Goal: Transaction & Acquisition: Purchase product/service

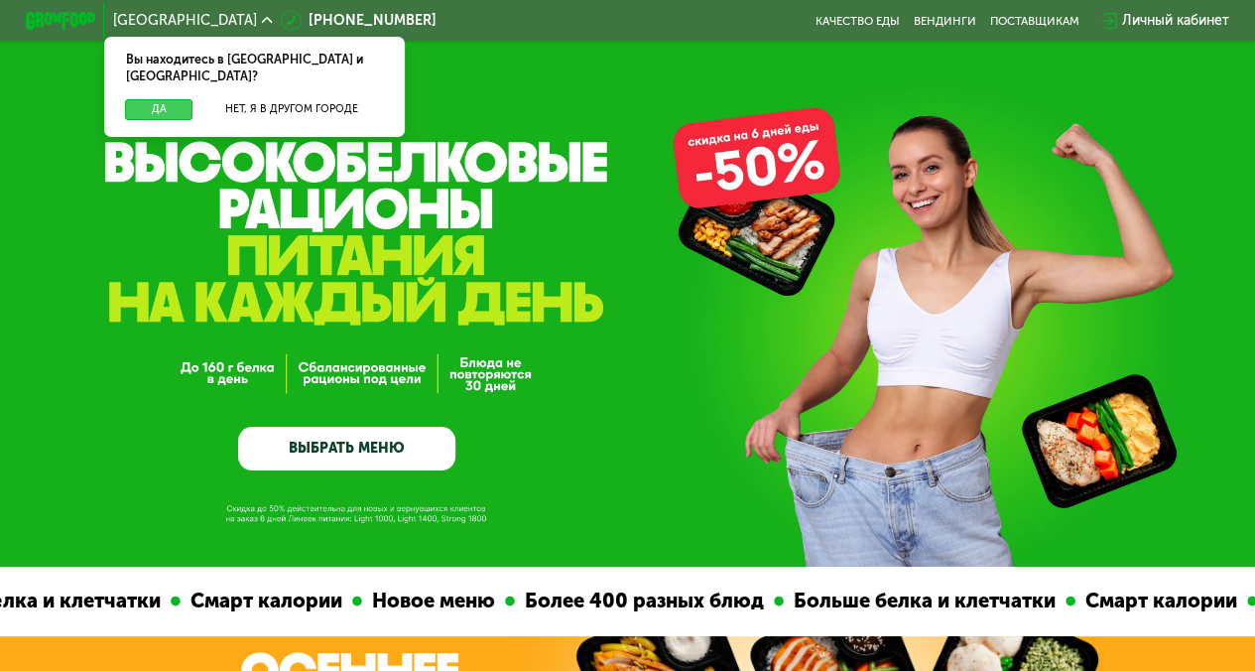
click at [157, 99] on button "Да" at bounding box center [158, 109] width 67 height 21
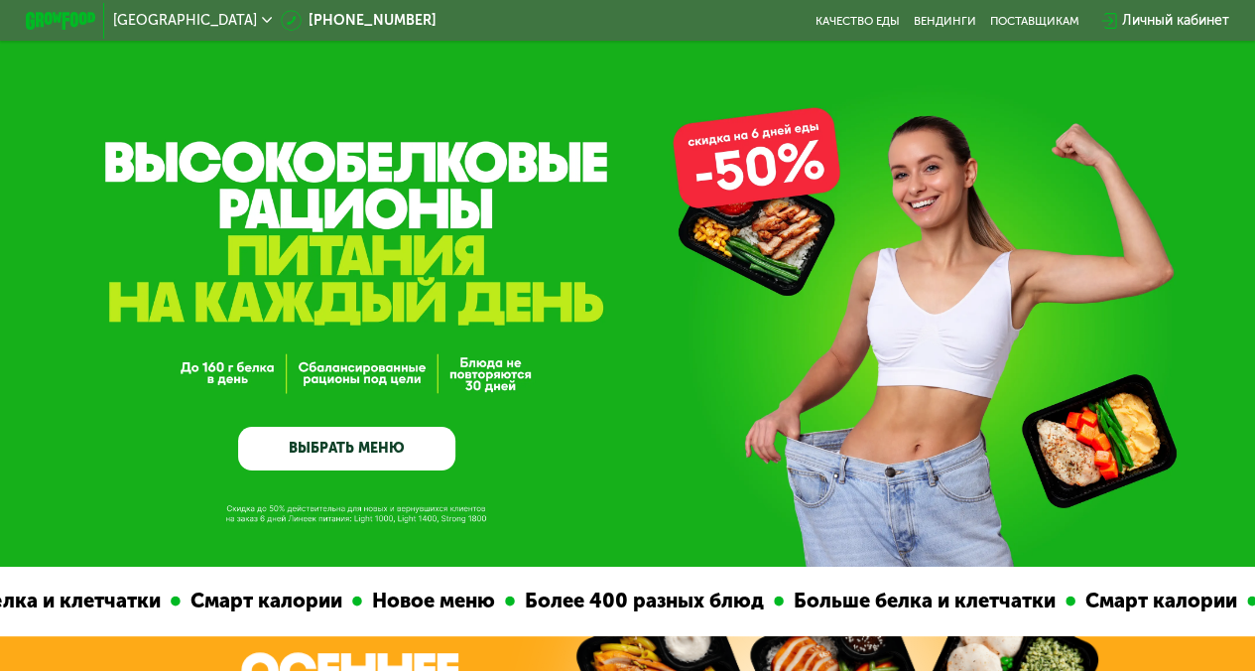
click at [384, 430] on div "GrowFood — доставка правильного питания ВЫБРАТЬ МЕНЮ" at bounding box center [346, 335] width 217 height 270
click at [386, 438] on link "ВЫБРАТЬ МЕНЮ" at bounding box center [346, 449] width 217 height 44
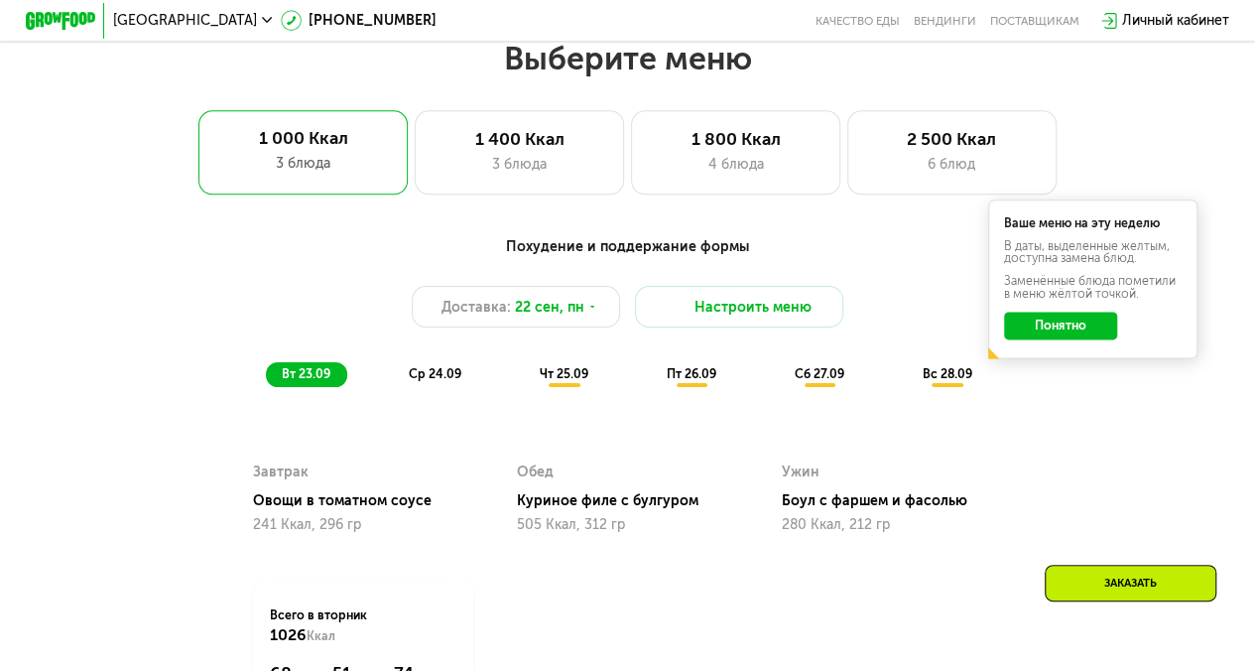
scroll to position [1121, 0]
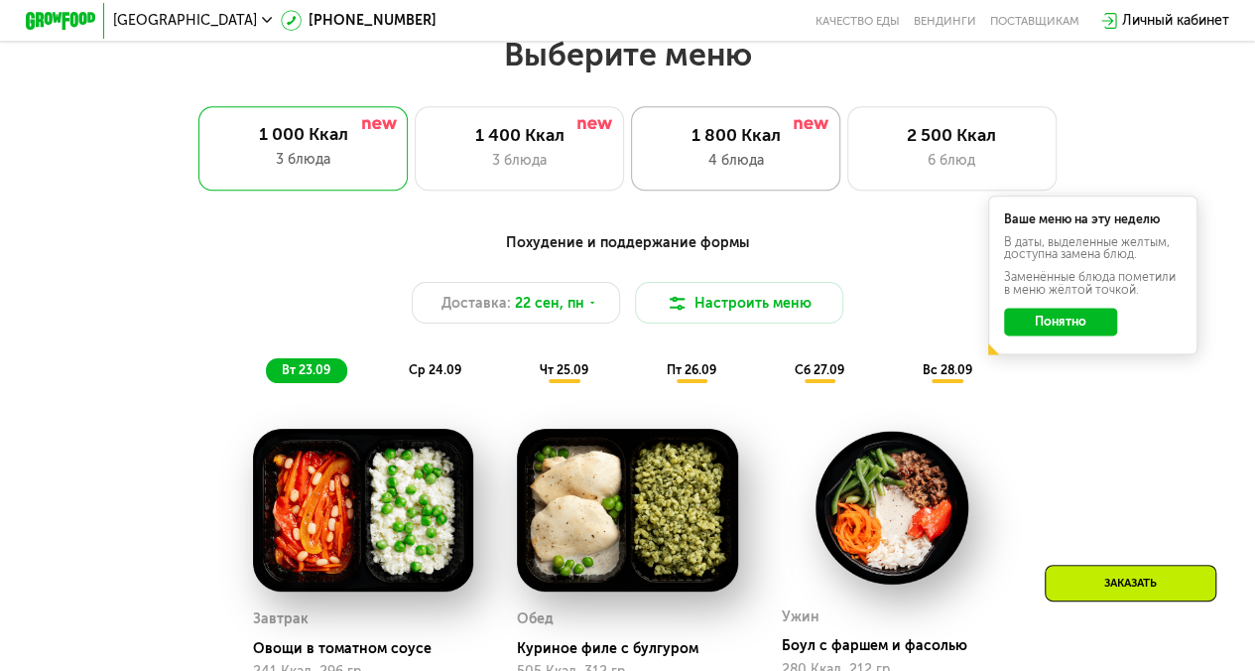
click at [732, 157] on div "4 блюда" at bounding box center [736, 160] width 173 height 21
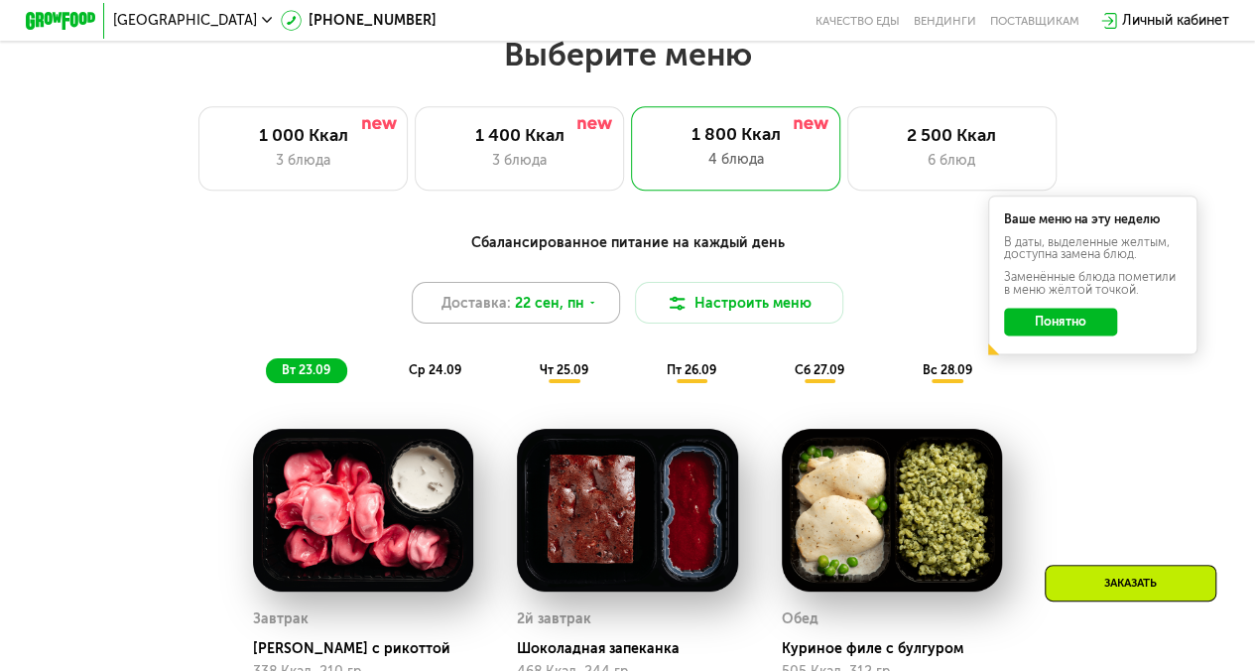
click at [509, 310] on div "Доставка: [DATE]" at bounding box center [516, 303] width 209 height 42
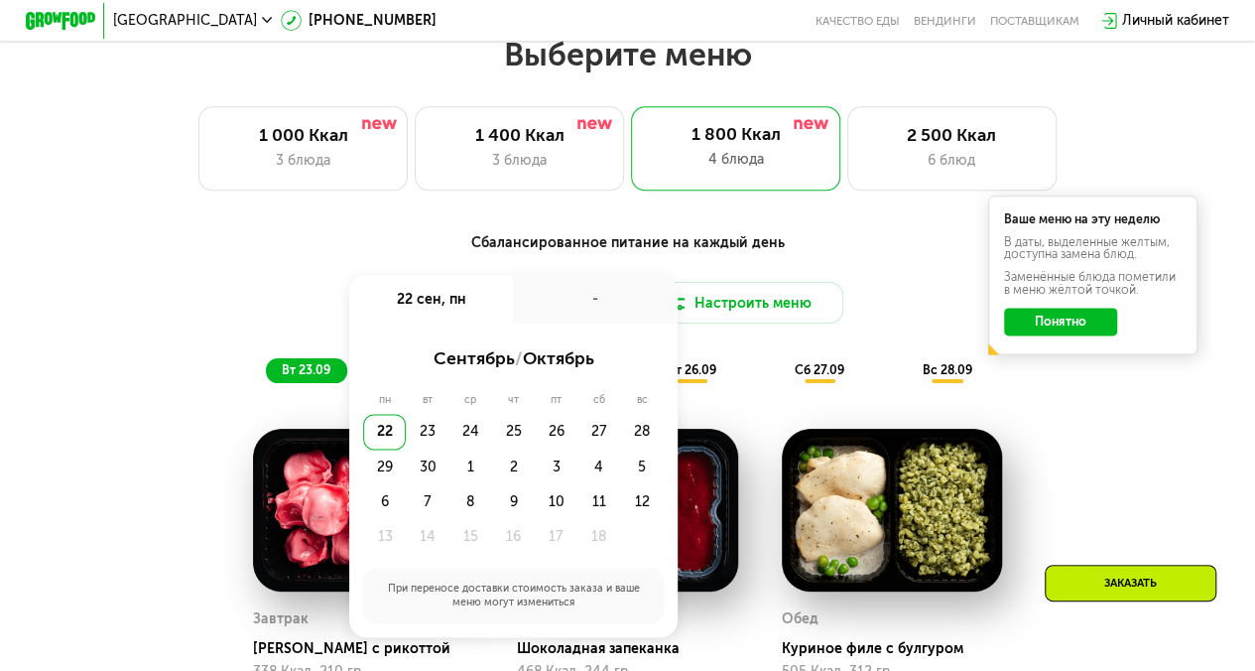
click at [509, 310] on div "22 сен, пн" at bounding box center [431, 299] width 164 height 49
click at [138, 265] on div "Сбалансированное питание на каждый день Доставка: [DATE] сен, пн - сентябрь / о…" at bounding box center [627, 307] width 1032 height 151
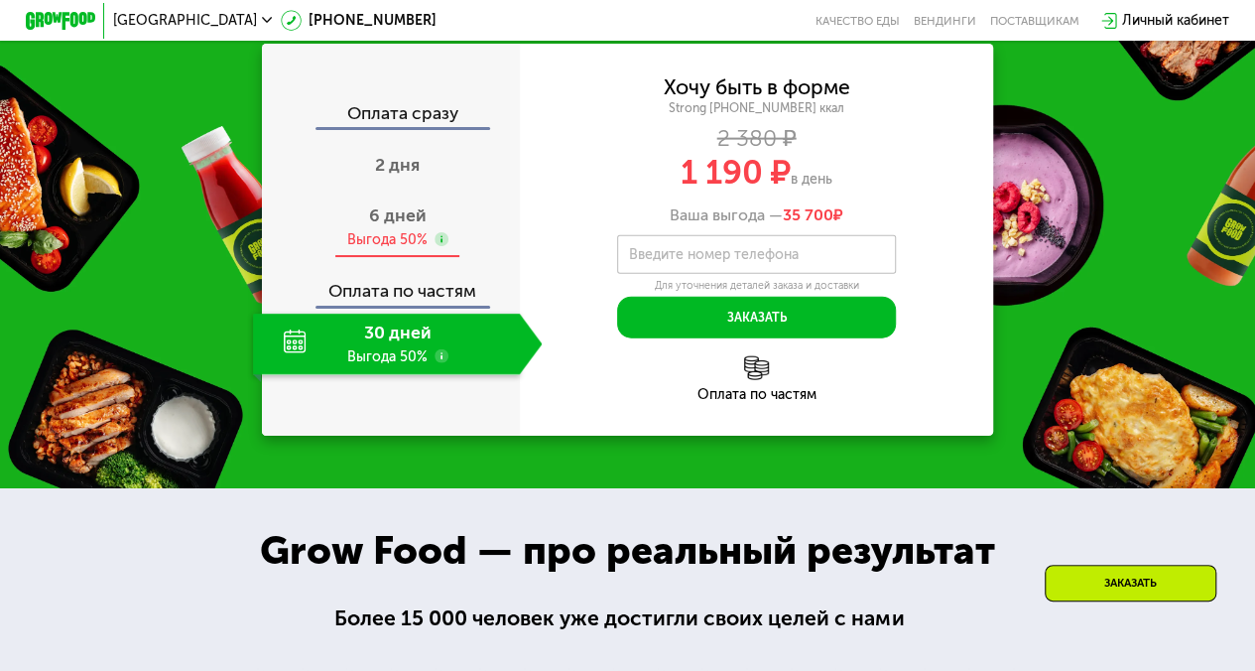
scroll to position [2213, 0]
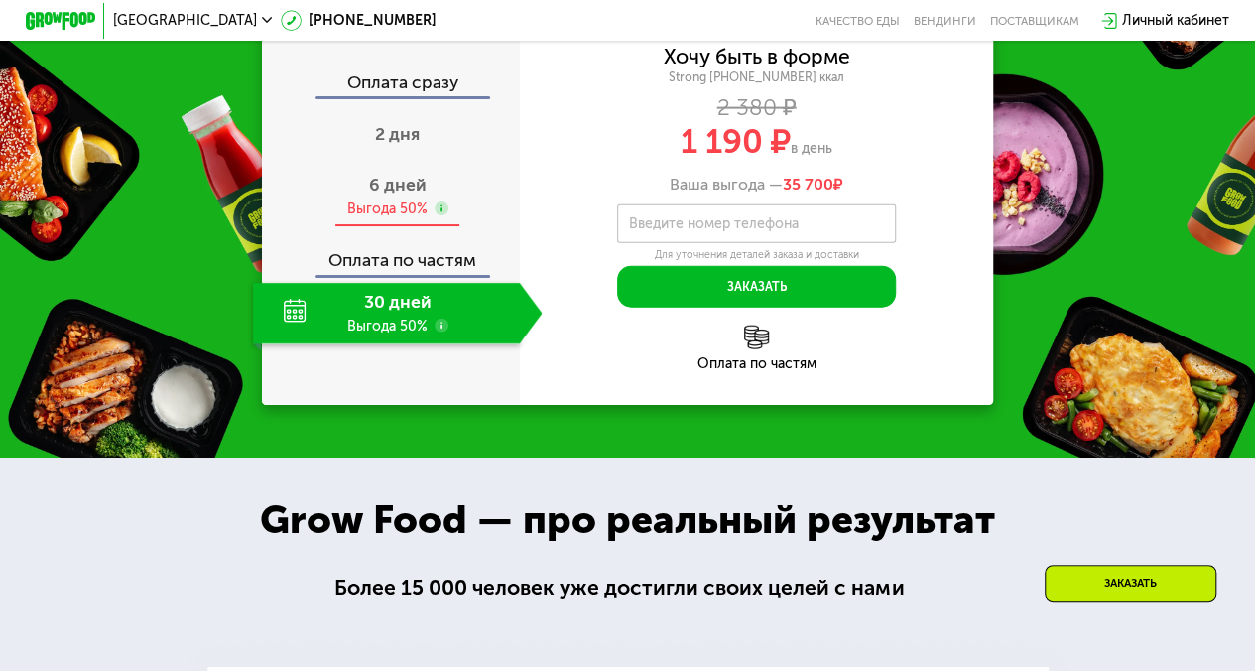
click at [391, 195] on span "6 дней" at bounding box center [398, 185] width 58 height 22
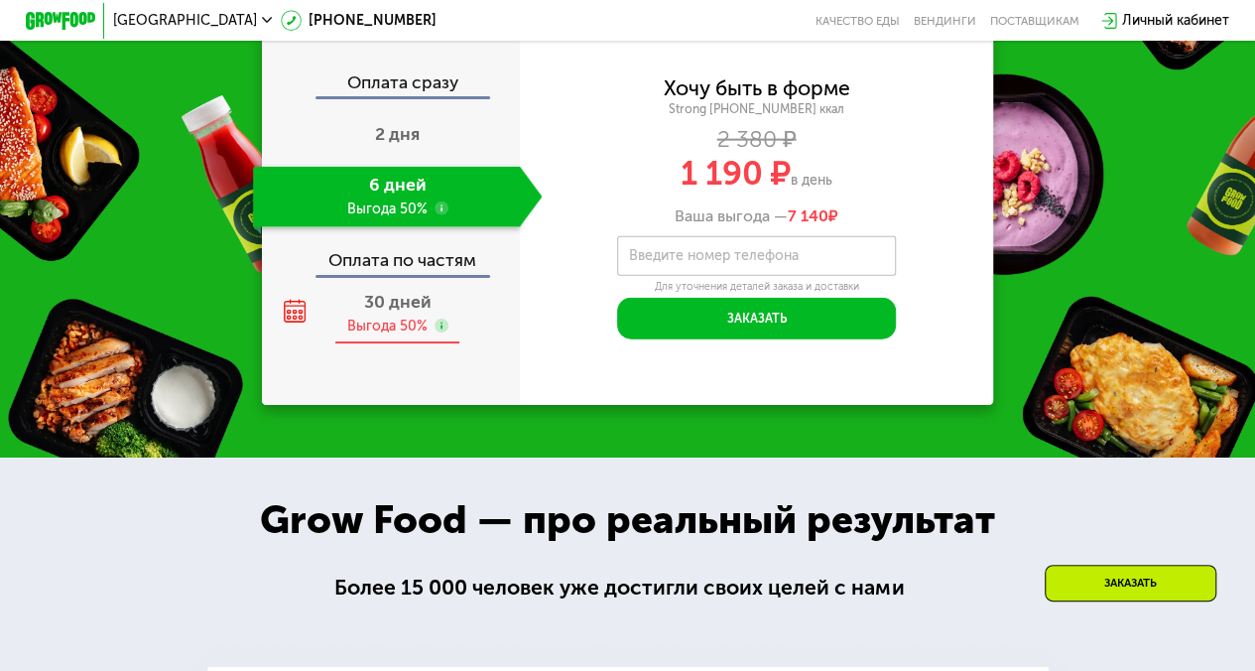
click at [382, 313] on span "30 дней" at bounding box center [397, 302] width 67 height 22
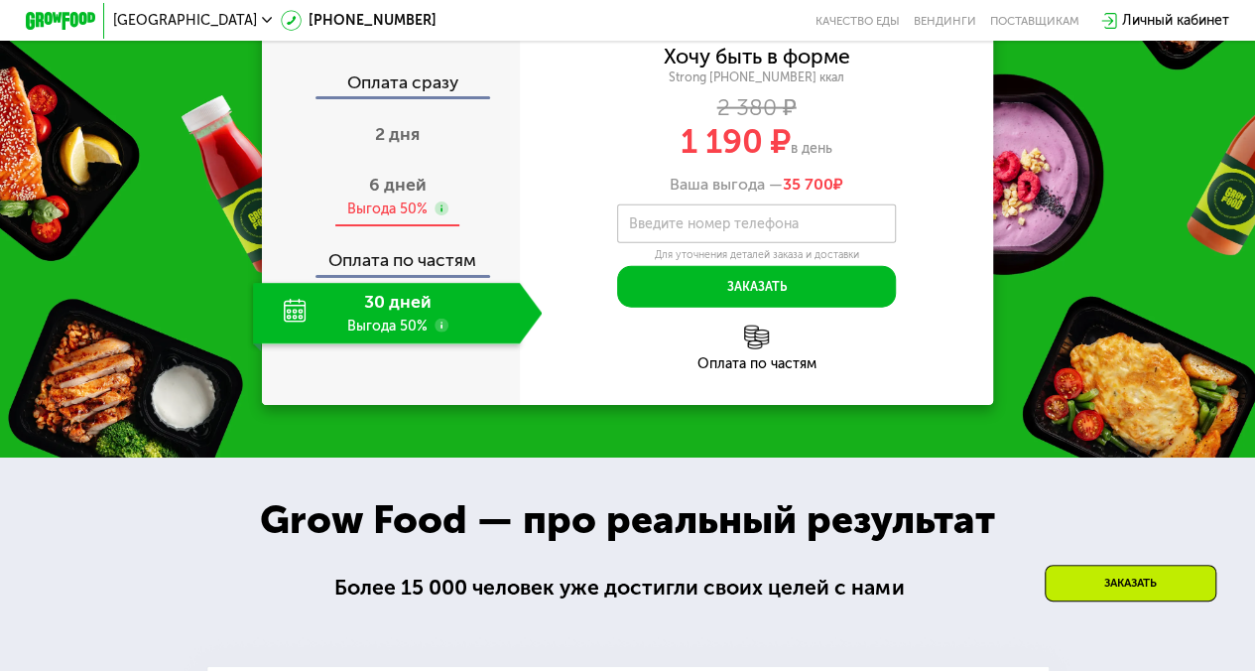
click at [401, 218] on div "Выгода 50%" at bounding box center [387, 208] width 80 height 19
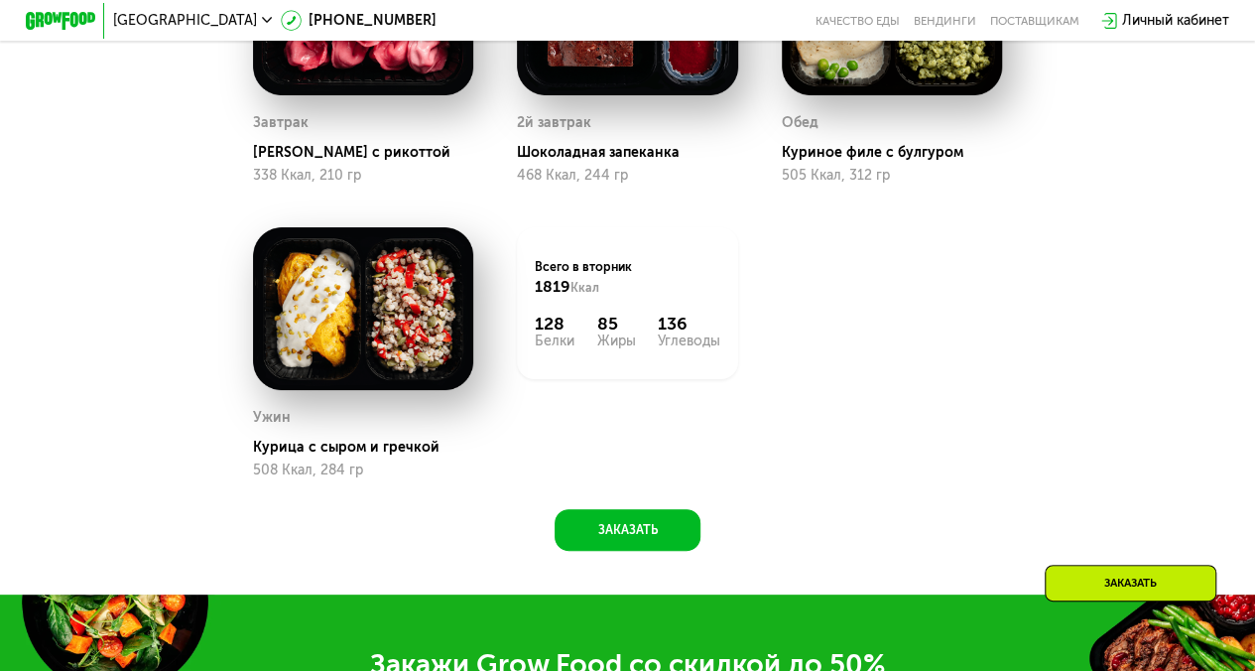
scroll to position [923, 0]
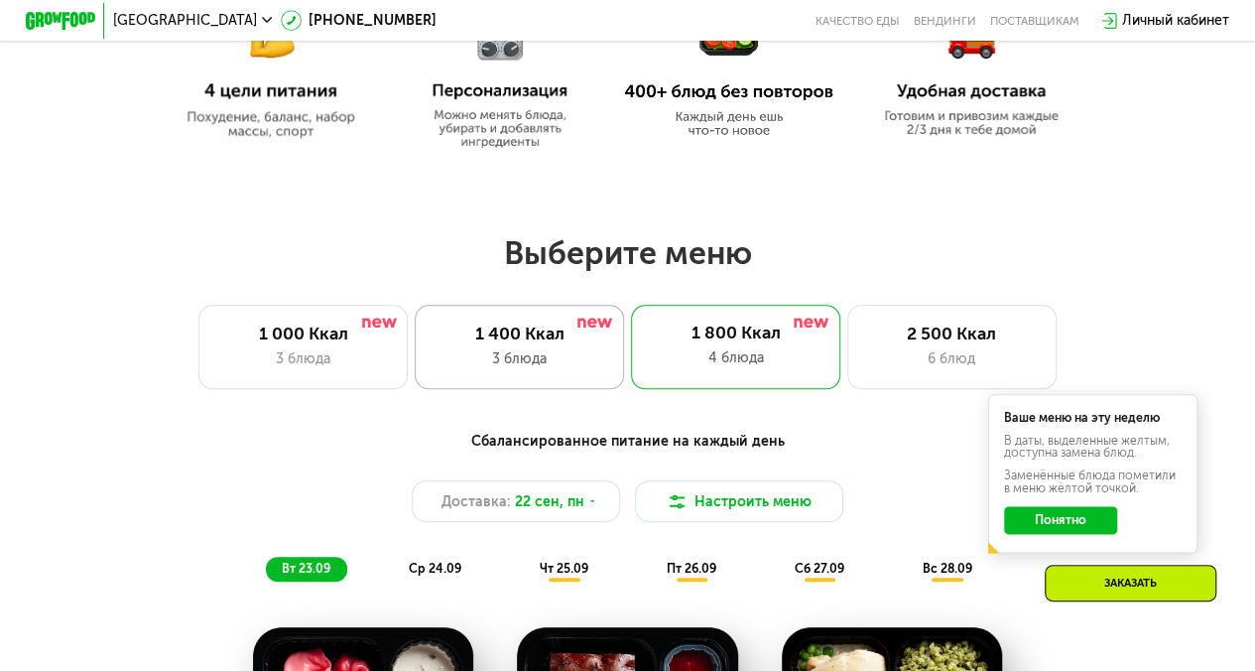
click at [608, 343] on div "1 400 Ккал 3 блюда" at bounding box center [519, 346] width 209 height 83
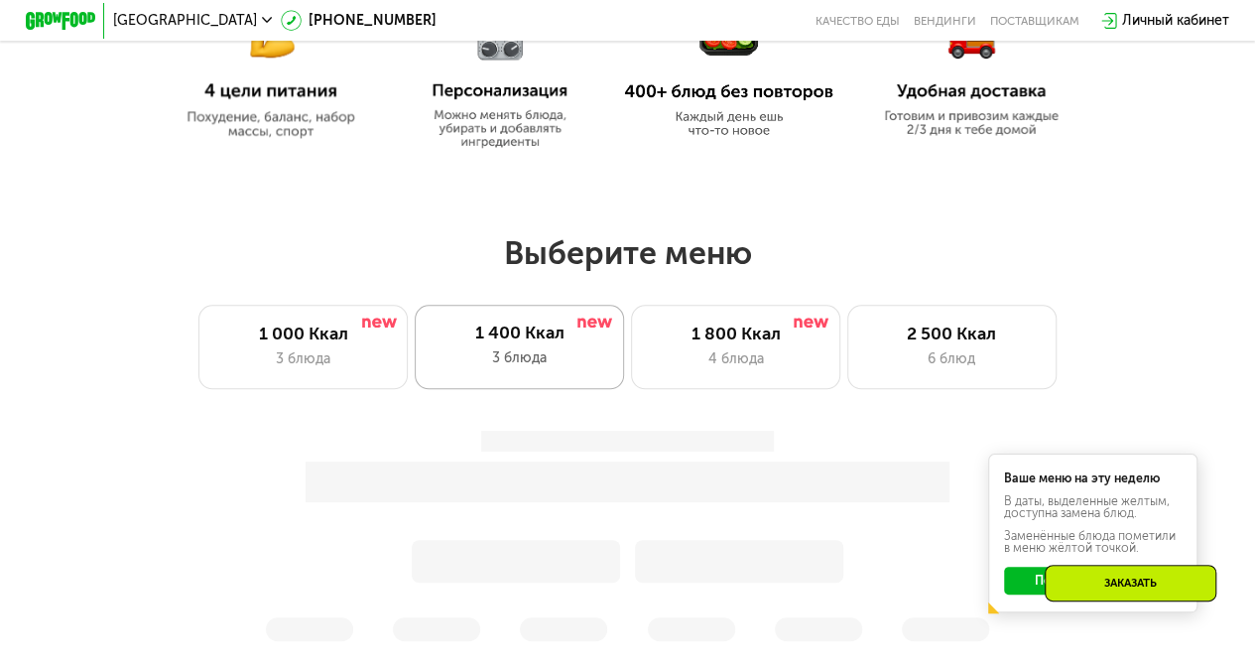
click at [503, 343] on div "1 400 Ккал" at bounding box center [520, 332] width 174 height 21
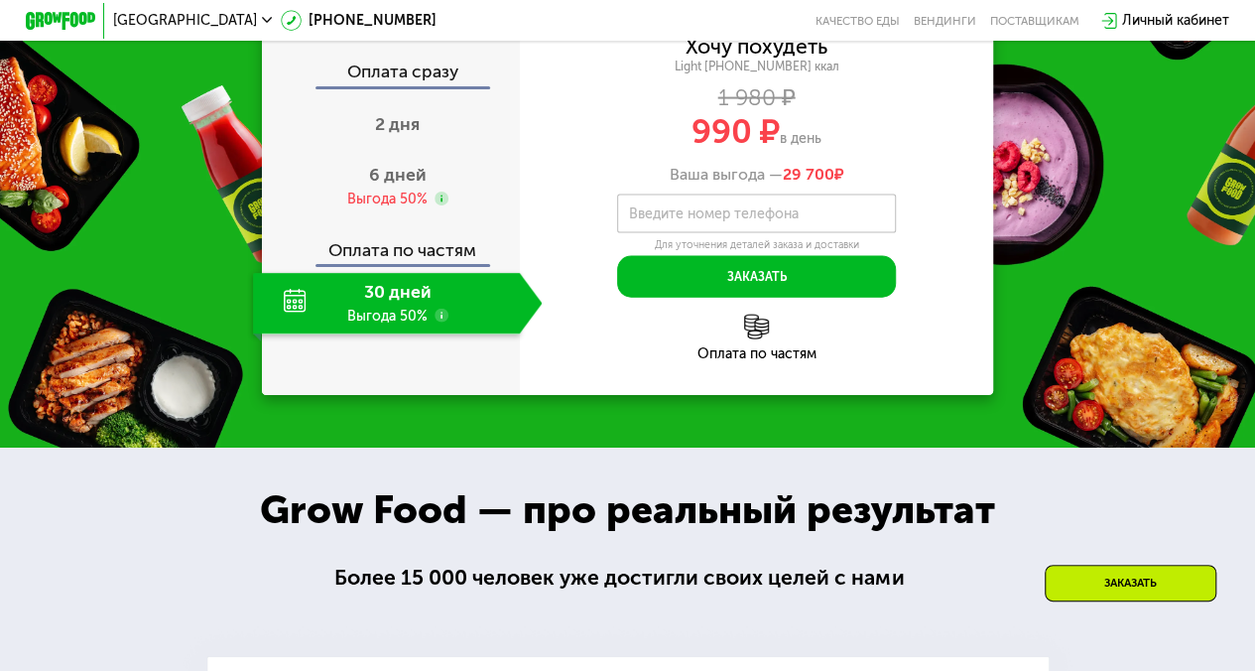
scroll to position [2113, 0]
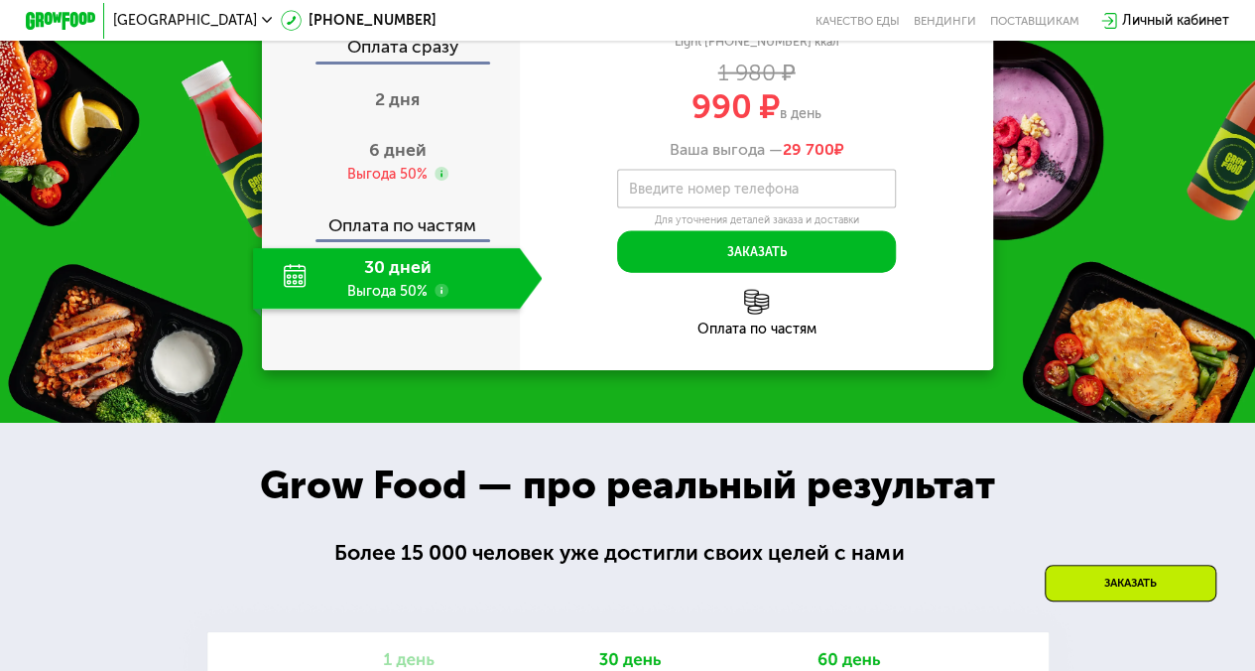
click at [769, 315] on img at bounding box center [756, 302] width 25 height 25
click at [754, 336] on div "Оплата по частям" at bounding box center [757, 313] width 474 height 47
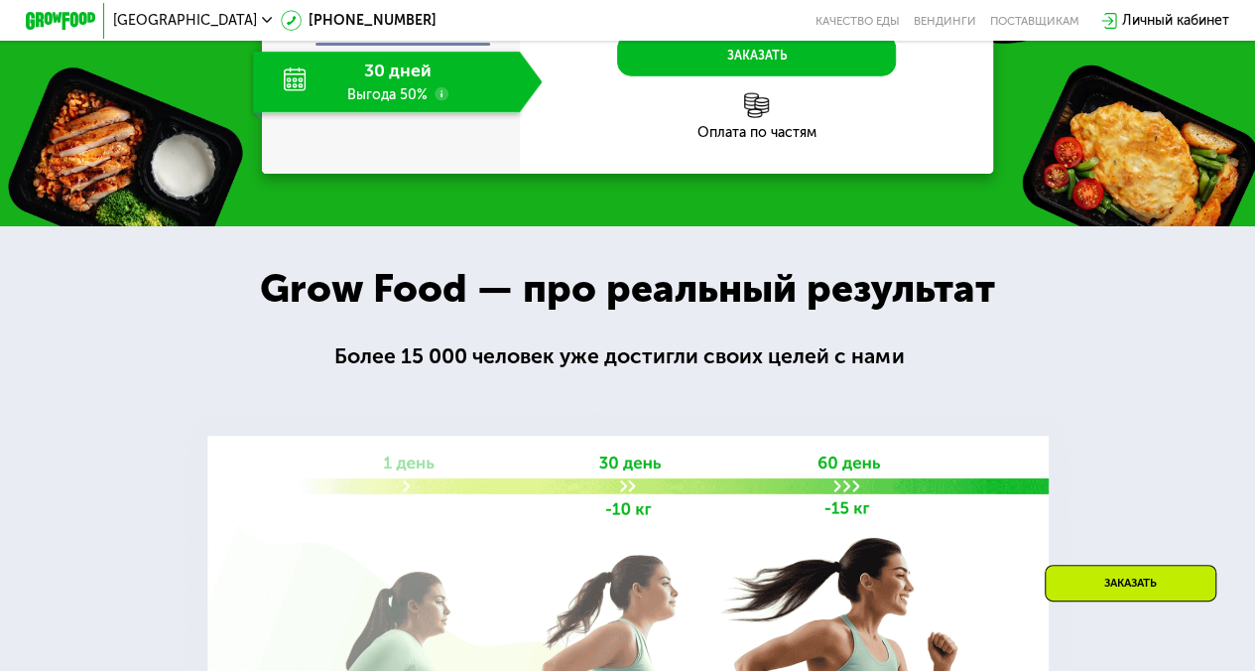
scroll to position [2312, 0]
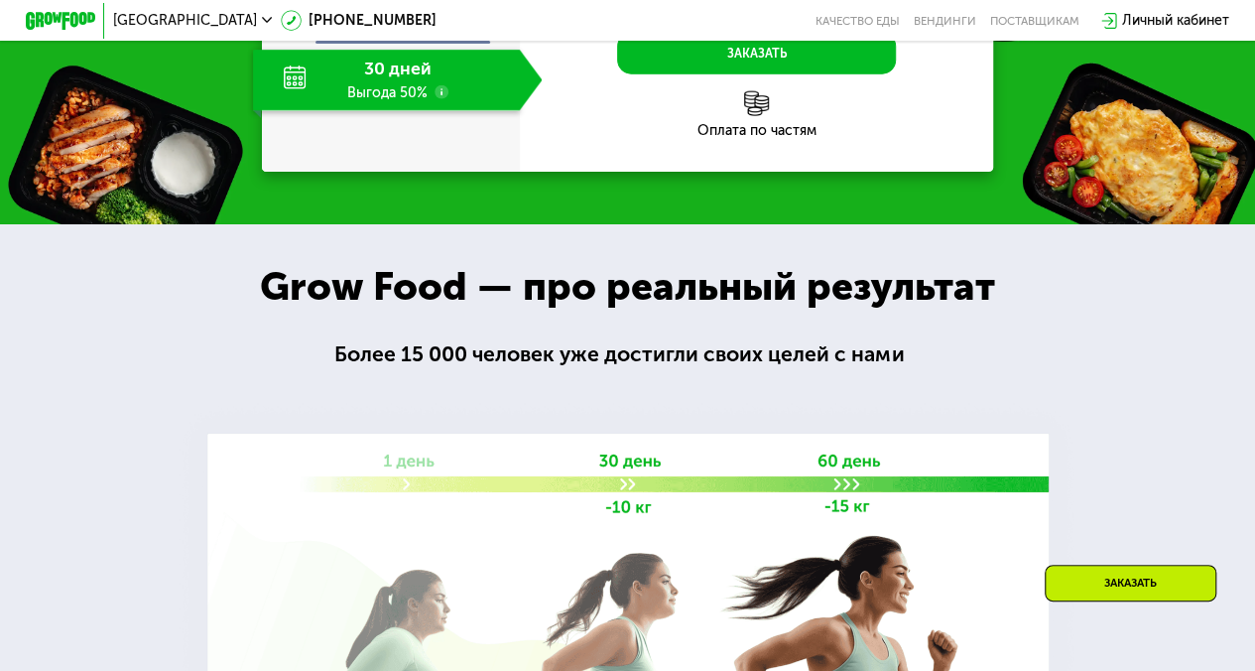
click at [769, 138] on div "Оплата по частям" at bounding box center [757, 131] width 474 height 14
